Goal: Information Seeking & Learning: Check status

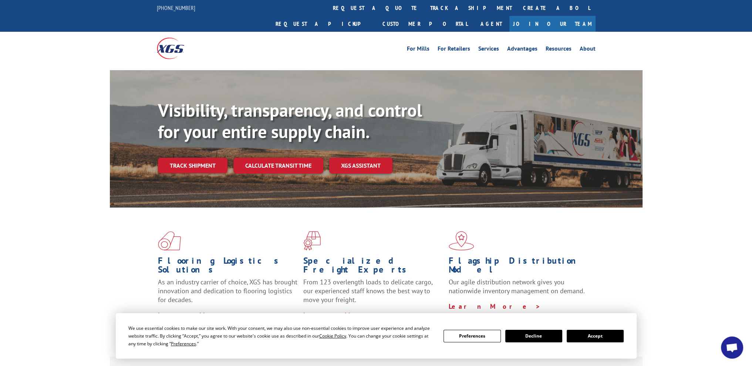
click at [594, 337] on button "Accept" at bounding box center [594, 336] width 57 height 13
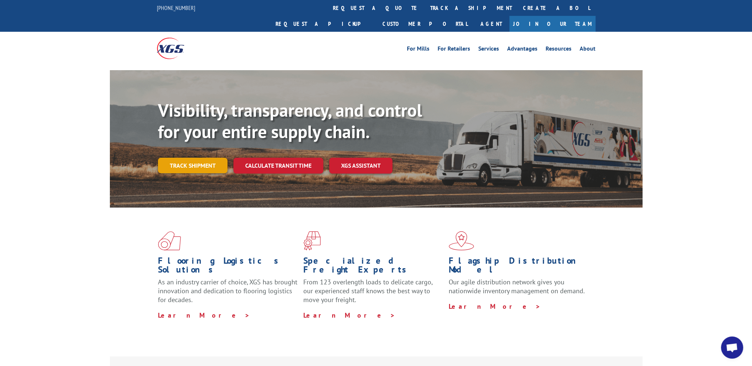
click at [198, 158] on link "Track shipment" at bounding box center [193, 166] width 70 height 16
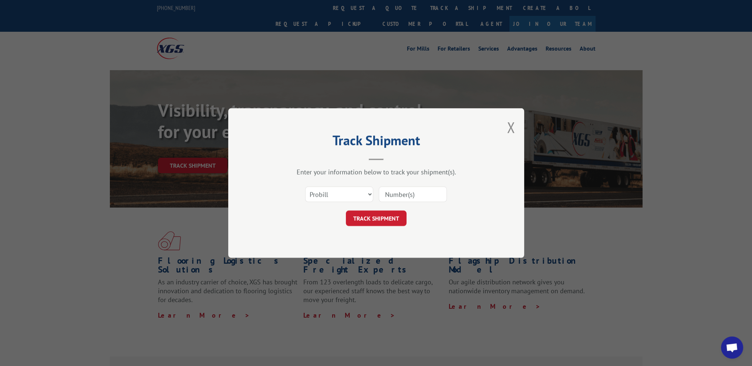
click at [402, 193] on input at bounding box center [413, 195] width 68 height 16
paste input "11725106"
type input "11725106"
click at [376, 215] on button "TRACK SHIPMENT" at bounding box center [376, 219] width 61 height 16
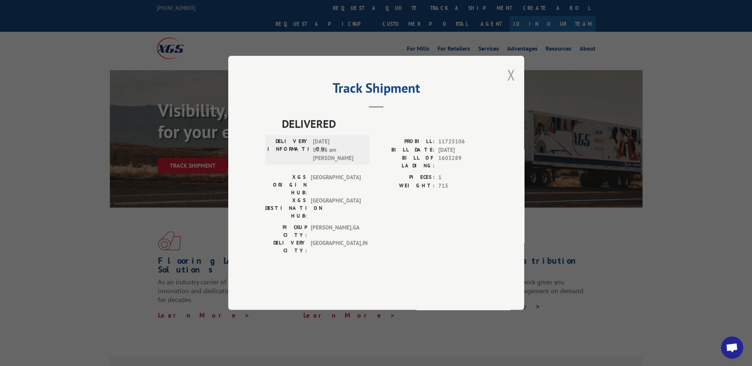
click at [511, 85] on button "Close modal" at bounding box center [511, 75] width 8 height 20
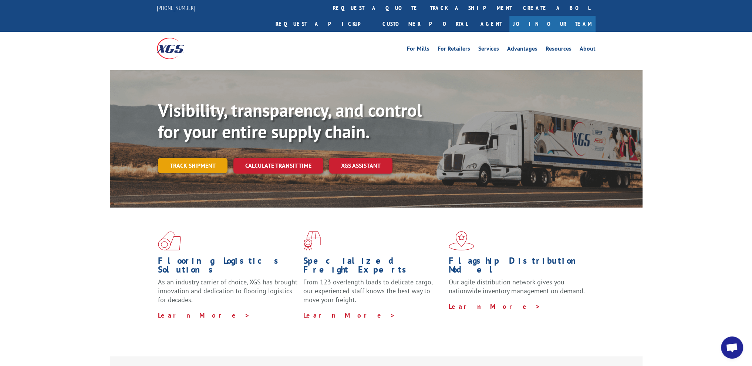
click at [175, 158] on link "Track shipment" at bounding box center [193, 166] width 70 height 16
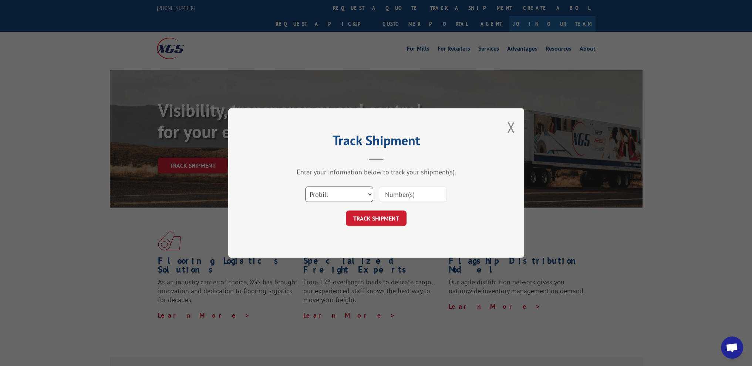
click at [336, 196] on select "Select category... Probill BOL PO" at bounding box center [339, 195] width 68 height 16
select select "po"
click at [305, 187] on select "Select category... Probill BOL PO" at bounding box center [339, 195] width 68 height 16
click at [398, 195] on input at bounding box center [413, 195] width 68 height 16
paste input "11725106"
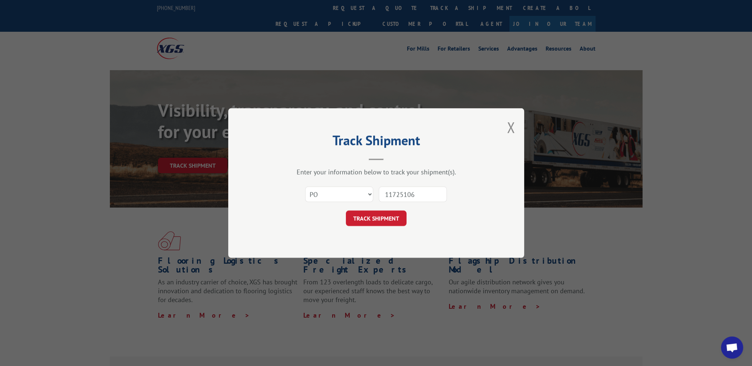
type input "11725106"
click at [346, 211] on button "TRACK SHIPMENT" at bounding box center [376, 219] width 61 height 16
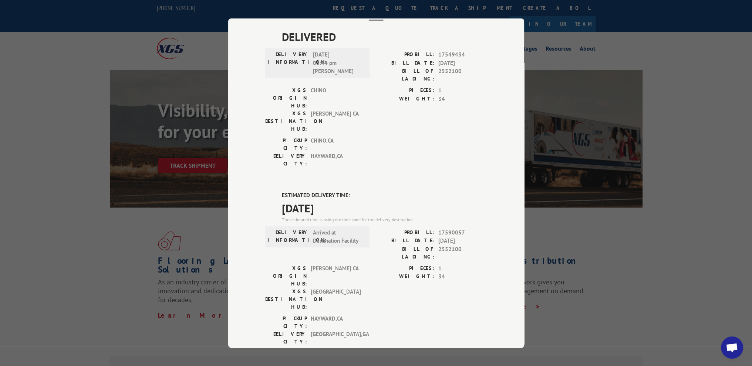
scroll to position [13, 0]
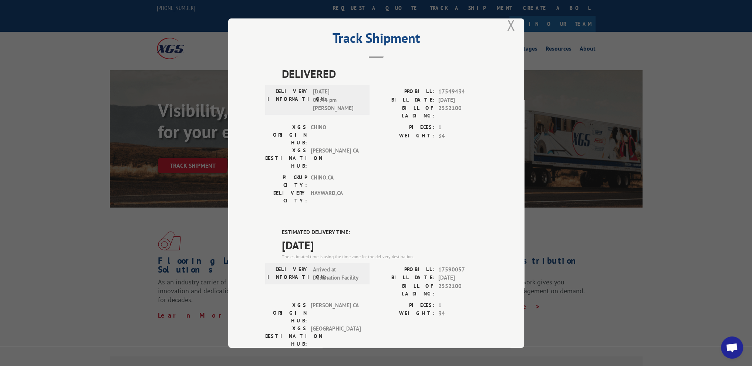
click at [507, 26] on button "Close modal" at bounding box center [511, 25] width 8 height 20
